Goal: Transaction & Acquisition: Book appointment/travel/reservation

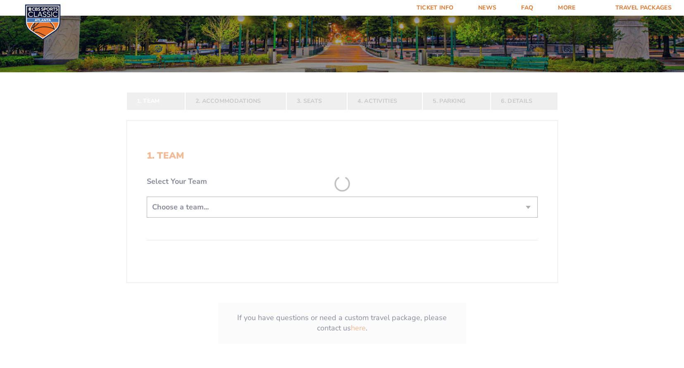
scroll to position [124, 0]
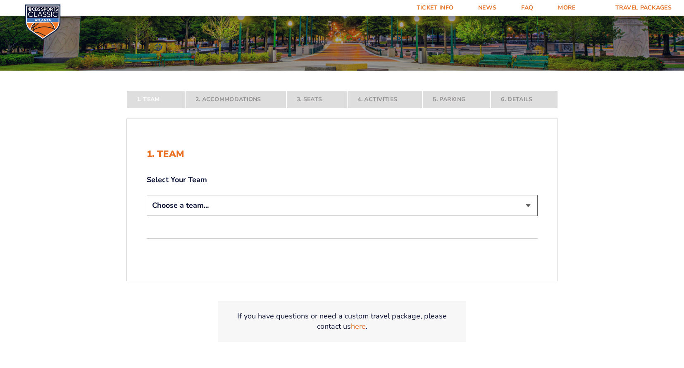
click at [323, 207] on select "Choose a team... [US_STATE] Wildcats [US_STATE] State Buckeyes [US_STATE] Tar H…" at bounding box center [342, 205] width 391 height 21
select select "12956"
click at [147, 216] on select "Choose a team... [US_STATE] Wildcats [US_STATE] State Buckeyes [US_STATE] Tar H…" at bounding box center [342, 205] width 391 height 21
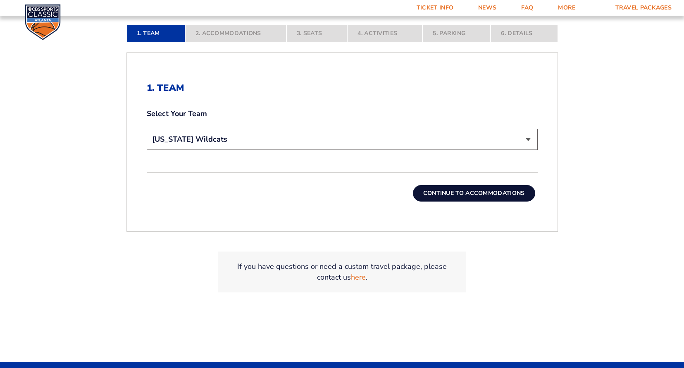
click at [479, 193] on button "Continue To Accommodations" at bounding box center [474, 193] width 122 height 17
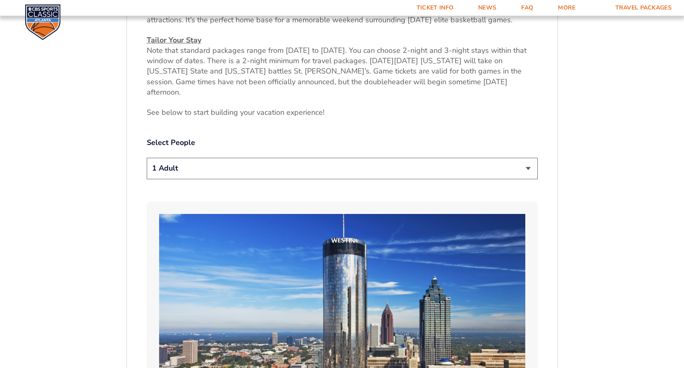
scroll to position [380, 0]
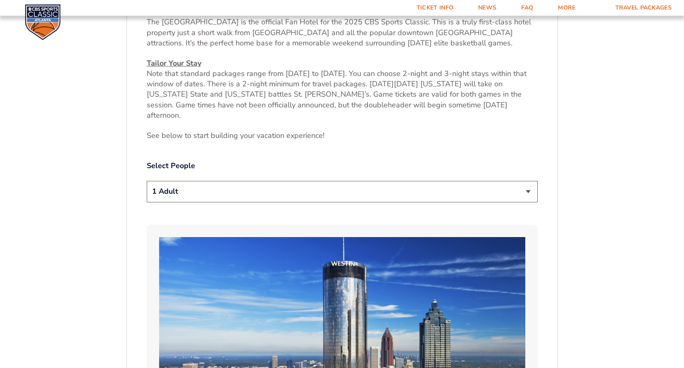
click at [246, 181] on select "1 Adult 2 Adults 3 Adults 4 Adults 2 Adults + 1 Child 2 Adults + 2 Children 2 A…" at bounding box center [342, 191] width 391 height 21
select select "2 Adults"
click at [147, 181] on select "1 Adult 2 Adults 3 Adults 4 Adults 2 Adults + 1 Child 2 Adults + 2 Children 2 A…" at bounding box center [342, 191] width 391 height 21
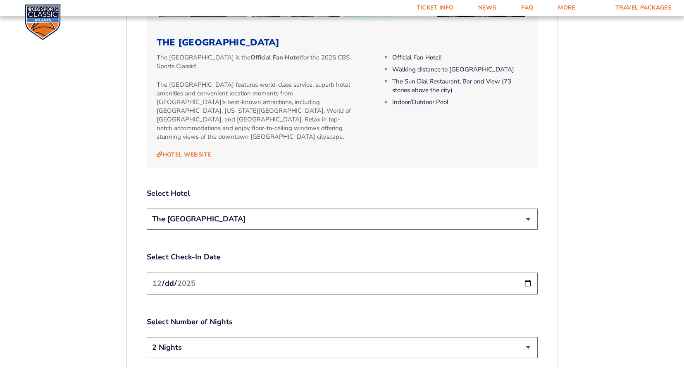
scroll to position [918, 0]
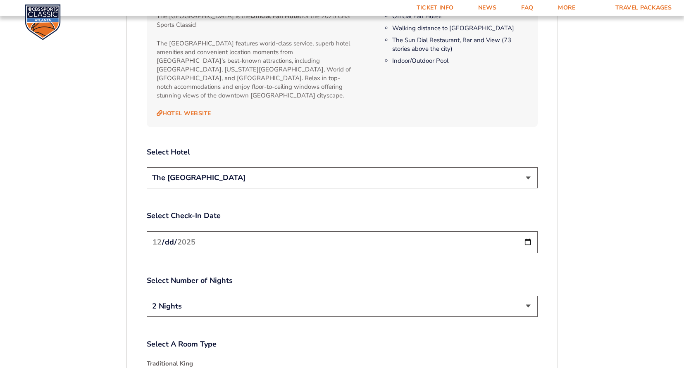
click at [516, 296] on select "2 Nights 3 Nights" at bounding box center [342, 306] width 391 height 21
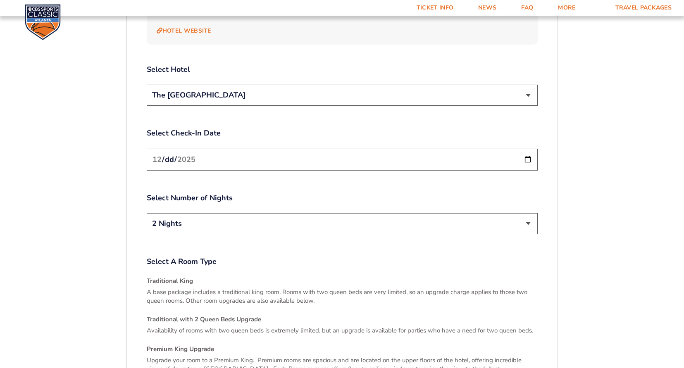
scroll to position [1042, 0]
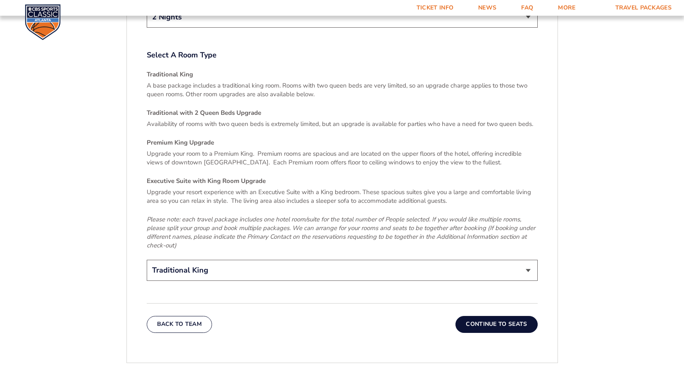
click at [490, 316] on button "Continue To Seats" at bounding box center [496, 324] width 82 height 17
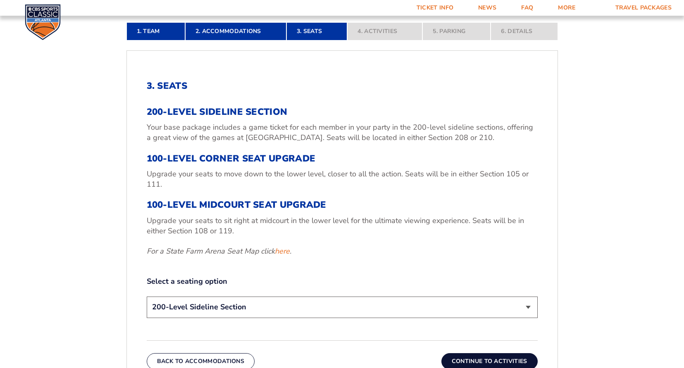
scroll to position [257, 0]
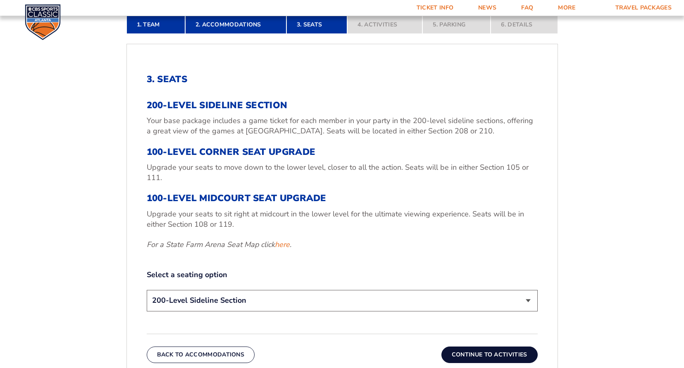
click at [290, 243] on em "For a State Farm Arena Seat Map click here ." at bounding box center [219, 245] width 145 height 10
click at [285, 244] on link "here" at bounding box center [282, 245] width 15 height 10
click at [276, 297] on select "200-Level Sideline Section 100-Level Corner Seat Upgrade (+$120 per person) 100…" at bounding box center [342, 300] width 391 height 21
click at [147, 290] on select "200-Level Sideline Section 100-Level Corner Seat Upgrade (+$120 per person) 100…" at bounding box center [342, 300] width 391 height 21
click at [499, 353] on button "Continue To Activities" at bounding box center [489, 355] width 96 height 17
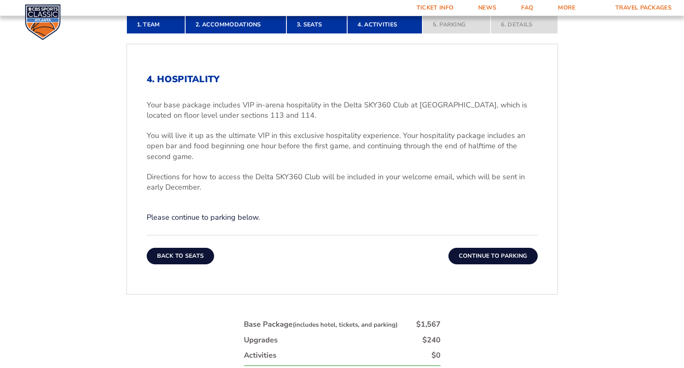
click at [192, 252] on button "Back To Seats" at bounding box center [181, 256] width 68 height 17
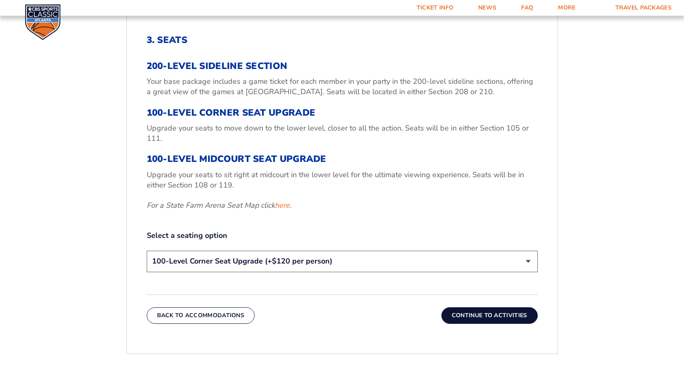
scroll to position [298, 0]
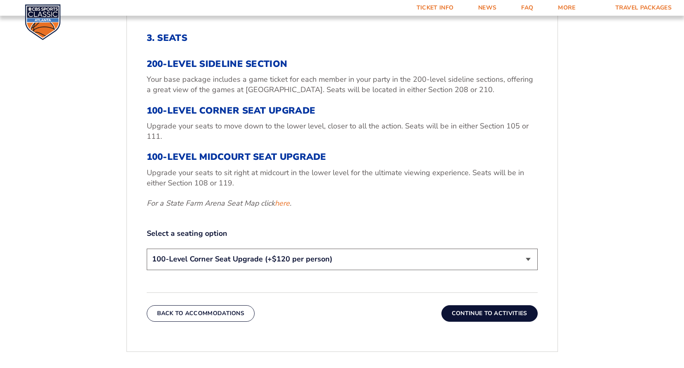
click at [297, 266] on select "200-Level Sideline Section 100-Level Corner Seat Upgrade (+$120 per person) 100…" at bounding box center [342, 259] width 391 height 21
select select "100-Level Midcourt Seat Upgrade"
click at [147, 249] on select "200-Level Sideline Section 100-Level Corner Seat Upgrade (+$120 per person) 100…" at bounding box center [342, 259] width 391 height 21
click at [478, 316] on button "Continue To Activities" at bounding box center [489, 313] width 96 height 17
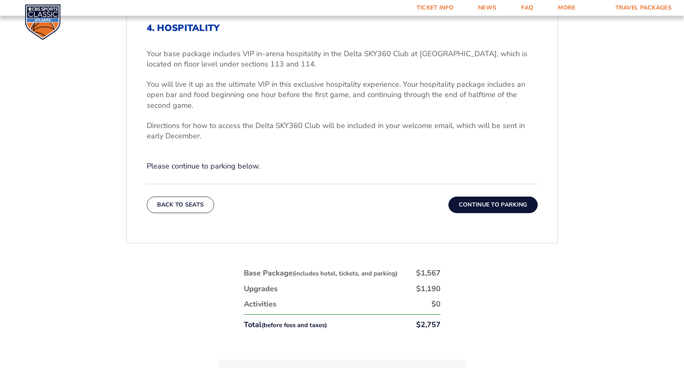
scroll to position [339, 0]
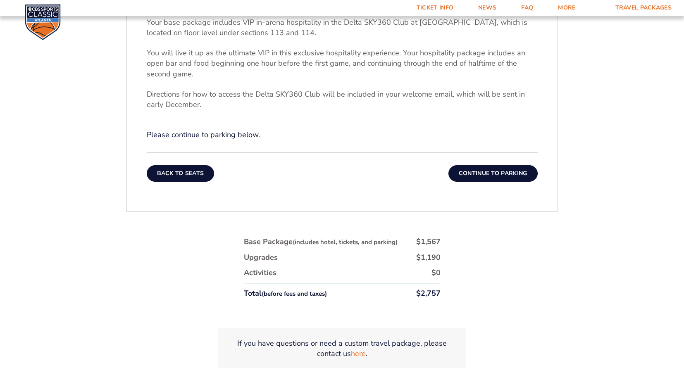
click at [171, 174] on button "Back To Seats" at bounding box center [181, 173] width 68 height 17
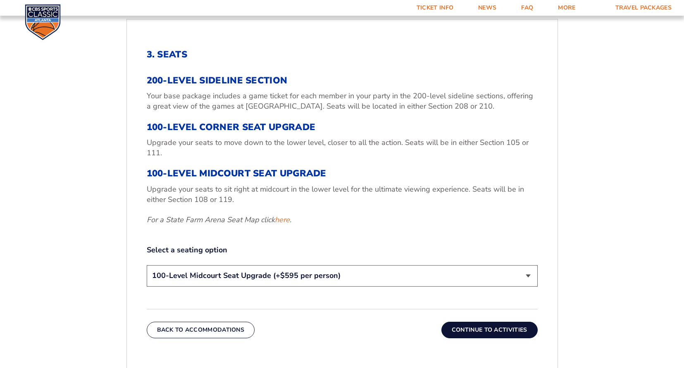
scroll to position [298, 0]
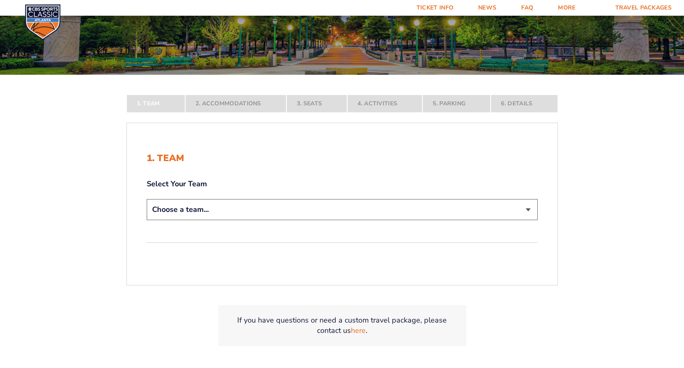
scroll to position [125, 0]
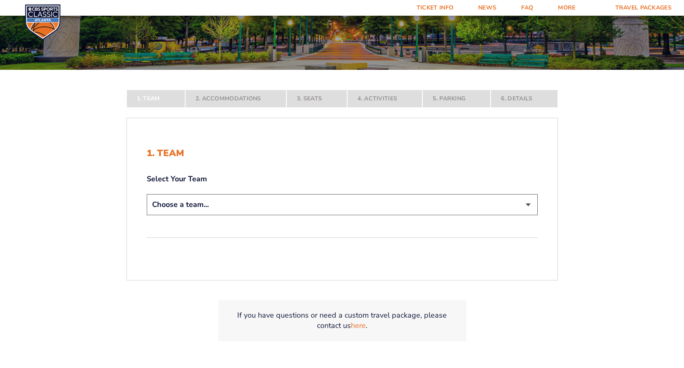
click at [256, 202] on select "Choose a team... [US_STATE] Wildcats [US_STATE] State Buckeyes [US_STATE] Tar H…" at bounding box center [342, 204] width 391 height 21
select select "12956"
click at [147, 215] on select "Choose a team... [US_STATE] Wildcats [US_STATE] State Buckeyes [US_STATE] Tar H…" at bounding box center [342, 204] width 391 height 21
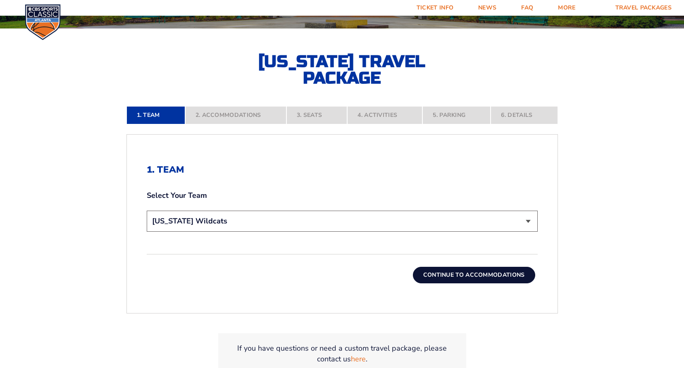
click at [441, 276] on button "Continue To Accommodations" at bounding box center [474, 275] width 122 height 17
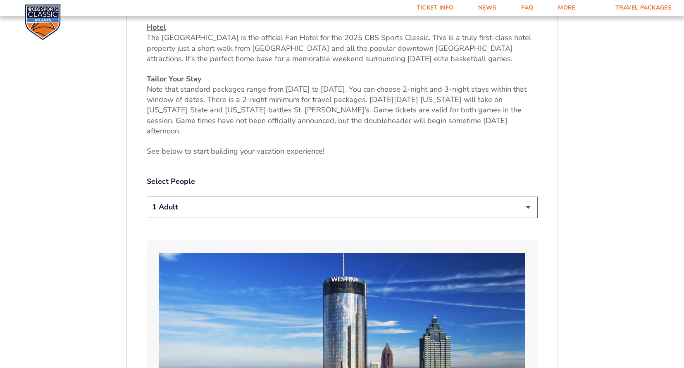
scroll to position [380, 0]
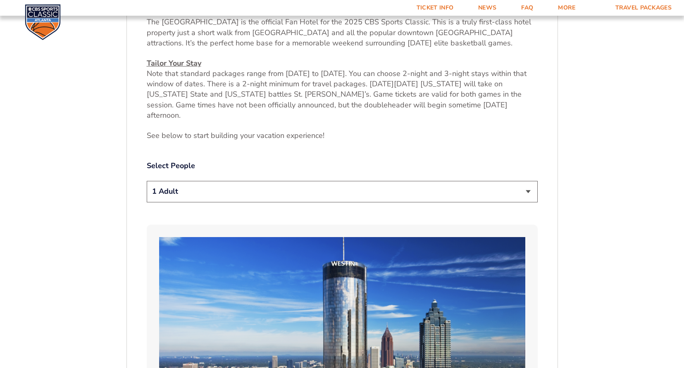
click at [223, 181] on select "1 Adult 2 Adults 3 Adults 4 Adults 2 Adults + 1 Child 2 Adults + 2 Children 2 A…" at bounding box center [342, 191] width 391 height 21
select select "2 Adults"
click at [147, 181] on select "1 Adult 2 Adults 3 Adults 4 Adults 2 Adults + 1 Child 2 Adults + 2 Children 2 A…" at bounding box center [342, 191] width 391 height 21
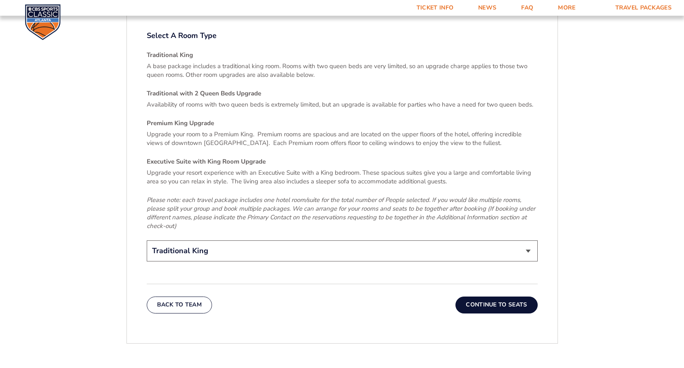
scroll to position [1248, 0]
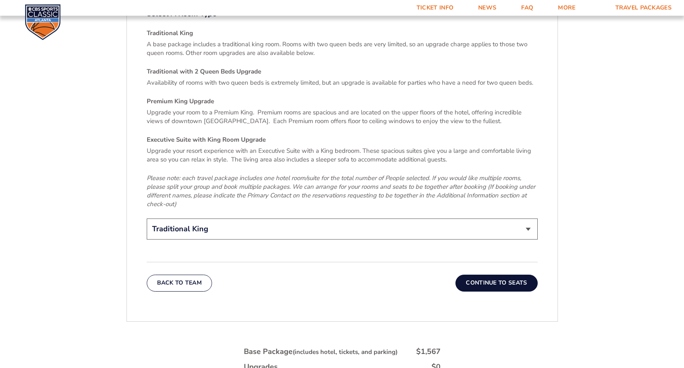
click at [493, 275] on button "Continue To Seats" at bounding box center [496, 283] width 82 height 17
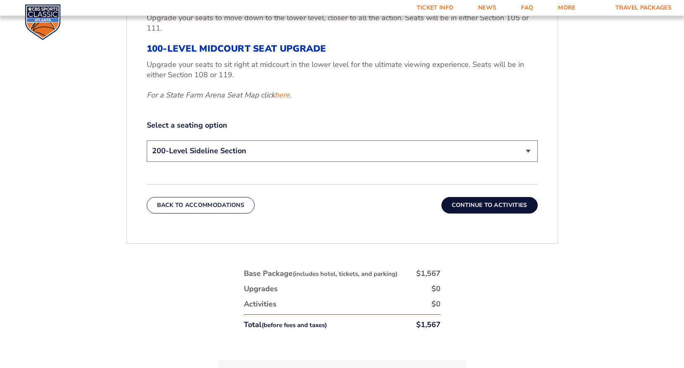
scroll to position [422, 0]
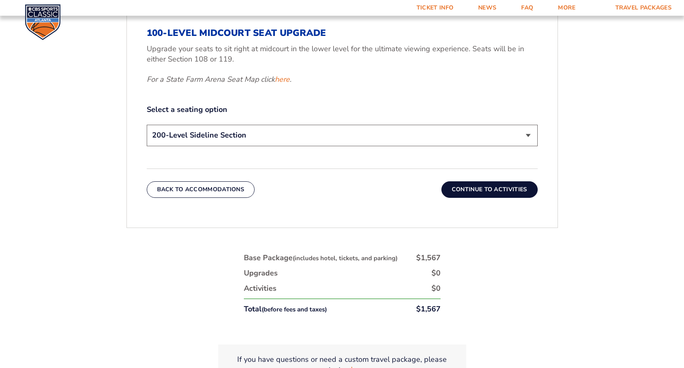
click at [286, 136] on select "200-Level Sideline Section 100-Level Corner Seat Upgrade (+$120 per person) 100…" at bounding box center [342, 135] width 391 height 21
select select "100-Level Corner Seat Upgrade"
click at [147, 125] on select "200-Level Sideline Section 100-Level Corner Seat Upgrade (+$120 per person) 100…" at bounding box center [342, 135] width 391 height 21
click at [514, 188] on button "Continue To Activities" at bounding box center [489, 189] width 96 height 17
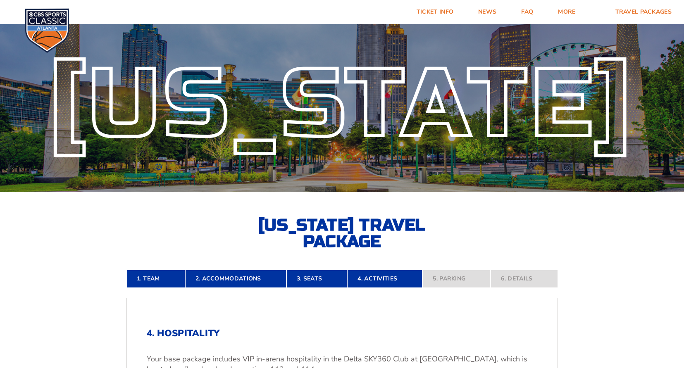
scroll to position [0, 0]
